Goal: Browse casually: Explore the website without a specific task or goal

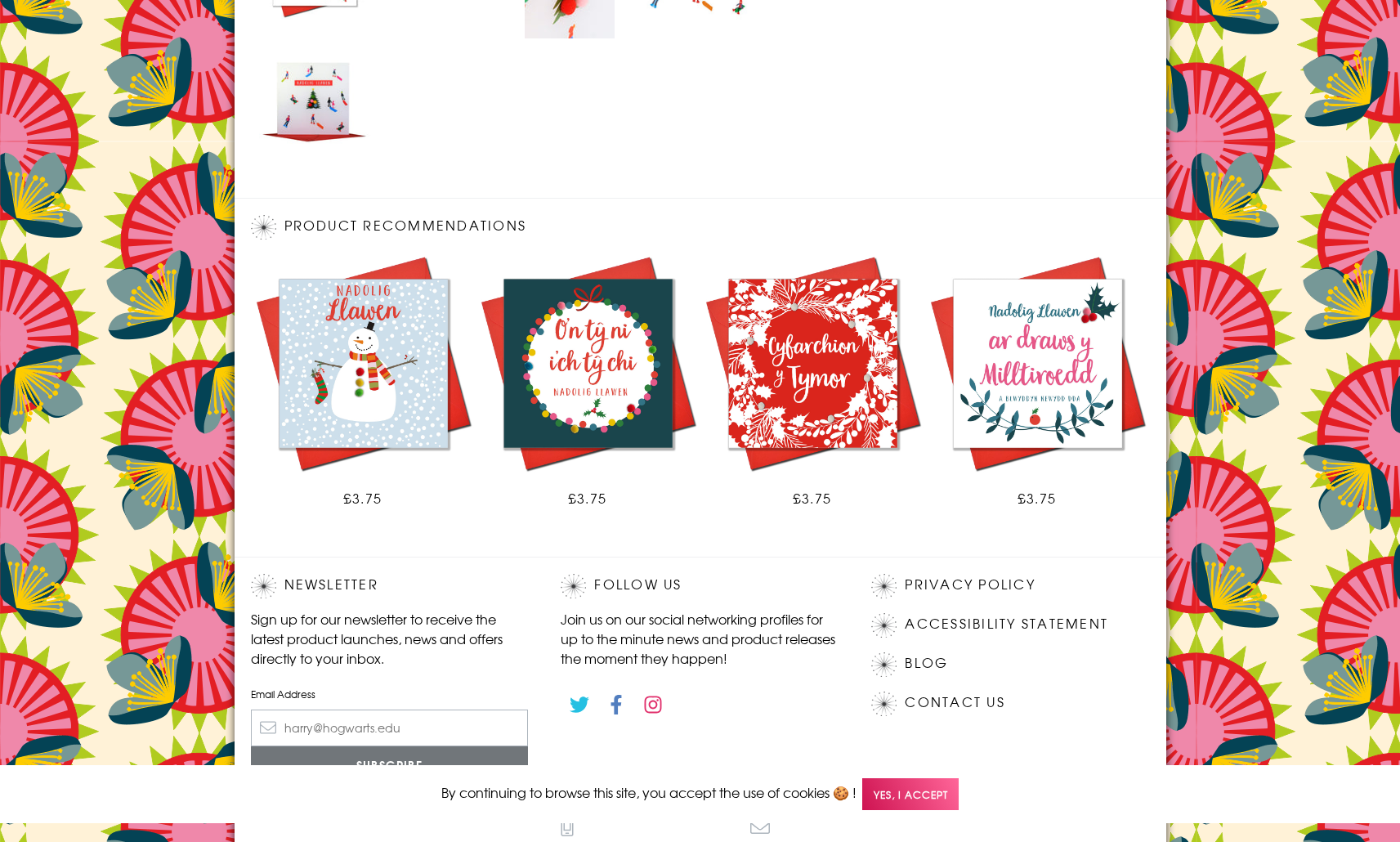
scroll to position [974, 0]
